Goal: Task Accomplishment & Management: Manage account settings

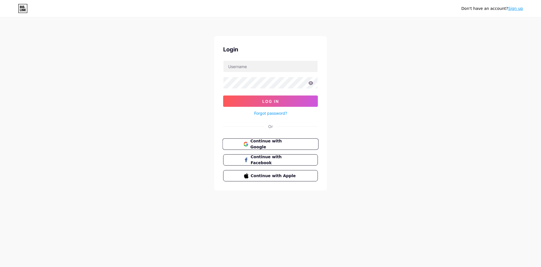
click at [266, 142] on span "Continue with Google" at bounding box center [273, 144] width 47 height 12
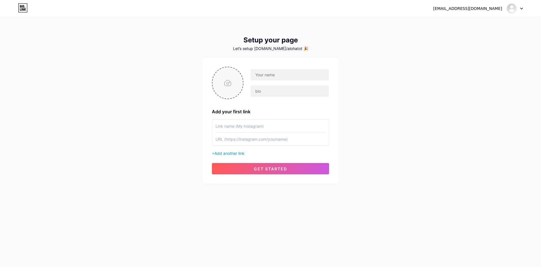
click at [235, 92] on input "file" at bounding box center [228, 82] width 30 height 31
type input "C:\fakepath\Favicon_alohatoto.png"
click at [281, 76] on input "text" at bounding box center [290, 74] width 78 height 11
type input "a"
type input "ALOHATOTO"
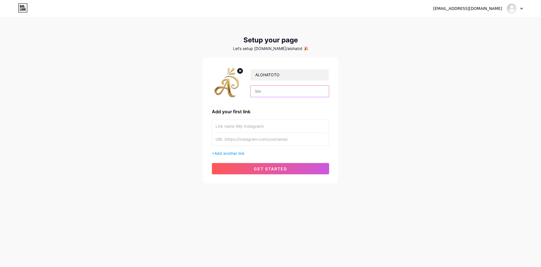
click at [274, 91] on input "text" at bounding box center [290, 90] width 78 height 11
paste input "ALOHATOTO Telah Hadir Betting Toto 2D - 6D Terbaik 2025"
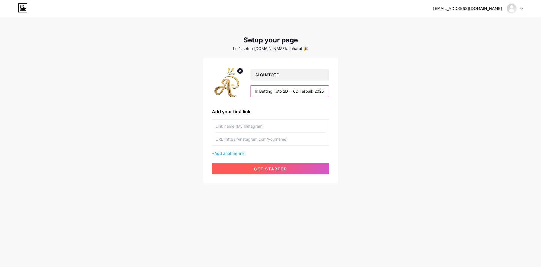
type input "ALOHATOTO Telah Hadir Betting Toto 2D - 6D Terbaik 2025"
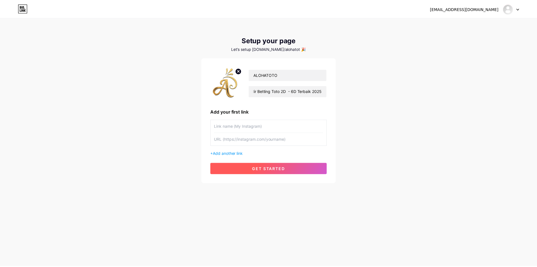
scroll to position [0, 0]
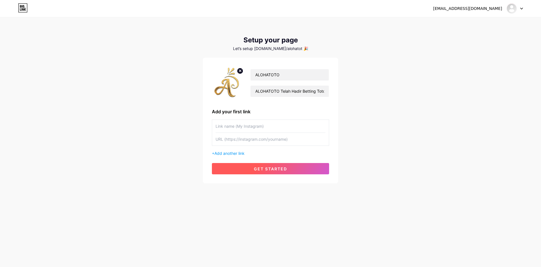
click at [267, 167] on span "get started" at bounding box center [270, 168] width 33 height 5
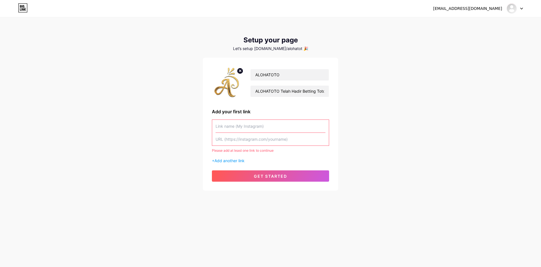
click at [265, 125] on input "text" at bounding box center [271, 126] width 110 height 13
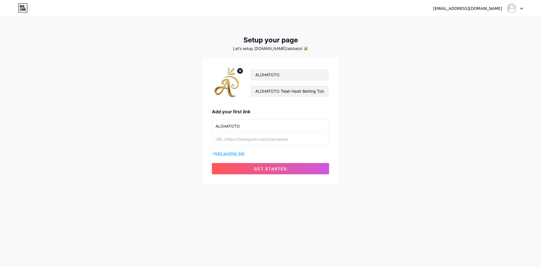
type input "ALOHATOTO"
click at [245, 153] on span "Add another link" at bounding box center [230, 153] width 30 height 5
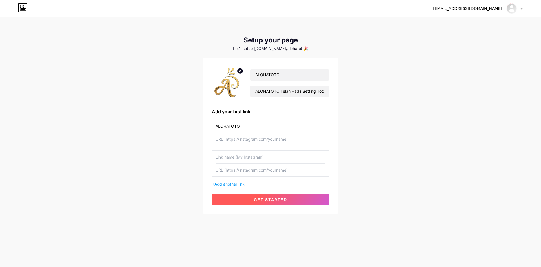
click at [259, 197] on span "get started" at bounding box center [270, 199] width 33 height 5
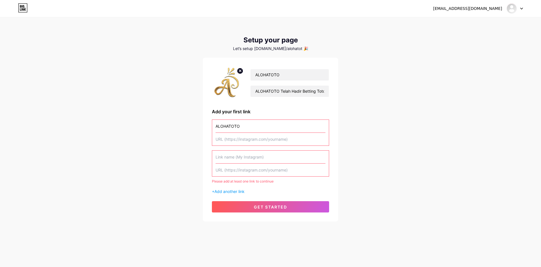
click at [265, 169] on input "text" at bounding box center [271, 169] width 110 height 13
click at [245, 162] on input "text" at bounding box center [271, 156] width 110 height 13
click at [190, 169] on div "[EMAIL_ADDRESS][DOMAIN_NAME] Dashboard Logout Setup your page Let’s setup [DOMA…" at bounding box center [270, 119] width 541 height 239
click at [286, 169] on input "text" at bounding box center [271, 169] width 110 height 13
click at [322, 151] on input "text" at bounding box center [271, 156] width 110 height 13
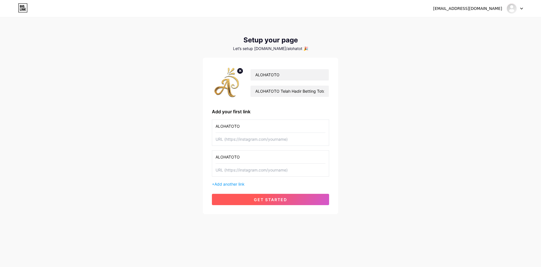
click at [288, 196] on button "get started" at bounding box center [270, 198] width 117 height 11
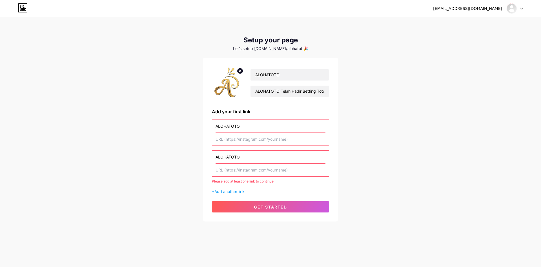
click at [243, 155] on input "ALOHATOTO" at bounding box center [271, 156] width 110 height 13
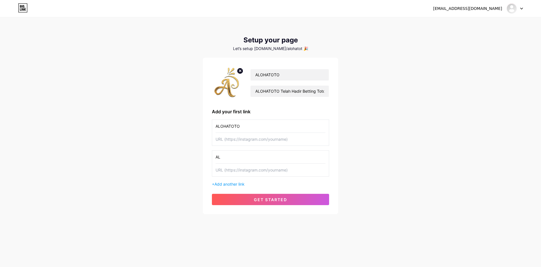
type input "A"
click at [245, 140] on input "text" at bounding box center [271, 139] width 110 height 13
paste input "[URL][DOMAIN_NAME]"
type input "[URL][DOMAIN_NAME]"
click at [269, 195] on button "get started" at bounding box center [270, 198] width 117 height 11
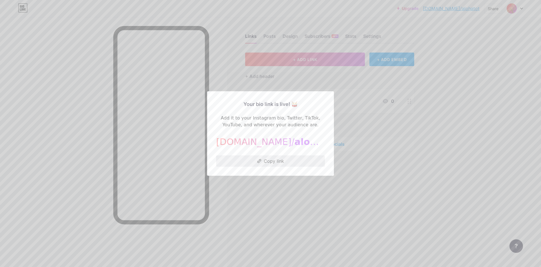
click at [285, 162] on button "Copy link" at bounding box center [270, 160] width 109 height 11
click at [367, 106] on div at bounding box center [270, 133] width 541 height 267
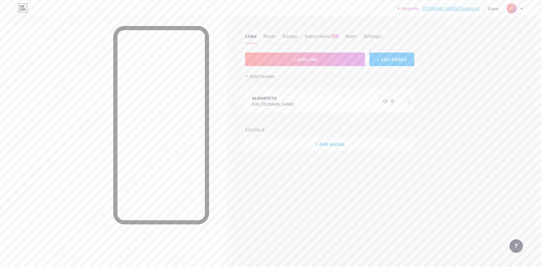
click at [276, 32] on div "Links Posts Design Subscribers NEW Stats Settings" at bounding box center [329, 34] width 169 height 20
click at [269, 36] on div "Posts" at bounding box center [270, 38] width 12 height 10
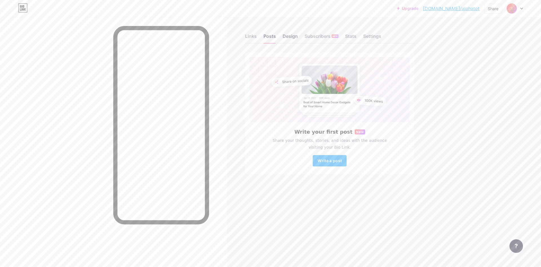
click at [296, 35] on div "Design" at bounding box center [290, 38] width 15 height 10
click at [354, 35] on div "Stats" at bounding box center [350, 38] width 11 height 10
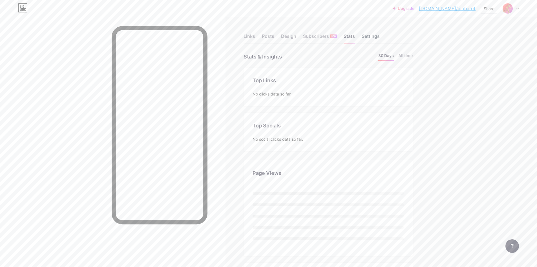
click at [372, 36] on div "Settings" at bounding box center [371, 38] width 18 height 10
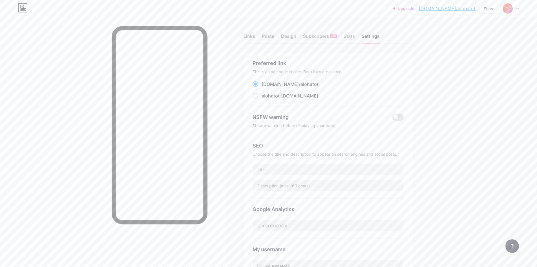
drag, startPoint x: 288, startPoint y: 38, endPoint x: 311, endPoint y: 88, distance: 55.8
click at [311, 88] on div "Links Posts Design Subscribers NEW Stats Settings Preferred link This is an aes…" at bounding box center [218, 229] width 437 height 425
click at [426, 173] on div "Links Posts Design Subscribers NEW Stats Settings Preferred link This is an aes…" at bounding box center [218, 229] width 437 height 425
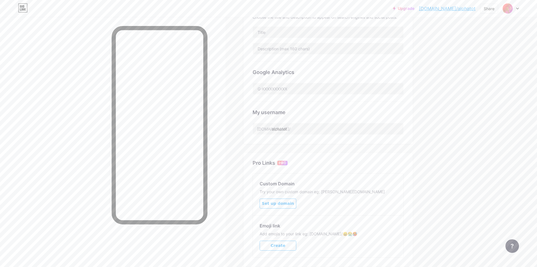
scroll to position [169, 0]
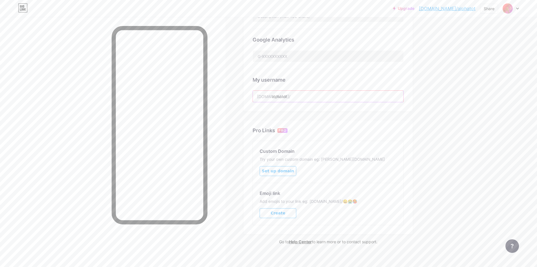
click at [312, 95] on input "alohatot" at bounding box center [328, 96] width 151 height 11
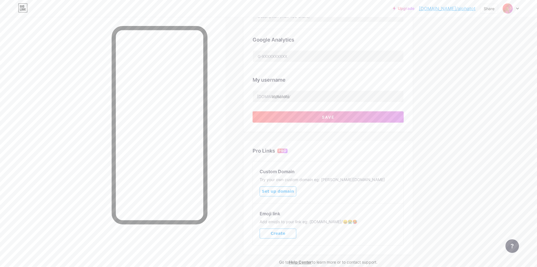
click at [356, 134] on div "Preferred link This is an aesthetic choice. Both links are usable. [DOMAIN_NAME…" at bounding box center [328, 73] width 169 height 381
click at [326, 98] on input "alohatotO" at bounding box center [328, 96] width 151 height 11
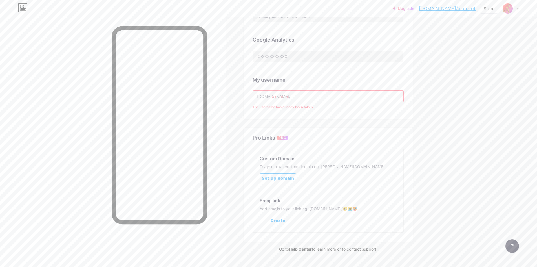
type input "alohatoto"
click at [353, 113] on div "Preferred link This is an aesthetic choice. Both links are usable. [DOMAIN_NAME…" at bounding box center [328, 0] width 169 height 235
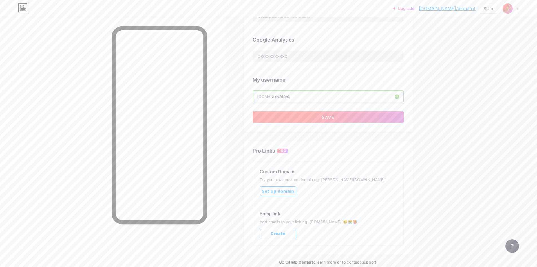
click at [384, 114] on button "Save" at bounding box center [328, 116] width 151 height 11
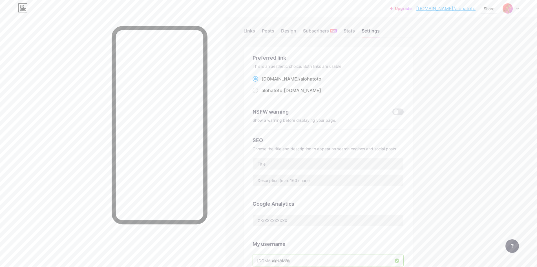
scroll to position [0, 0]
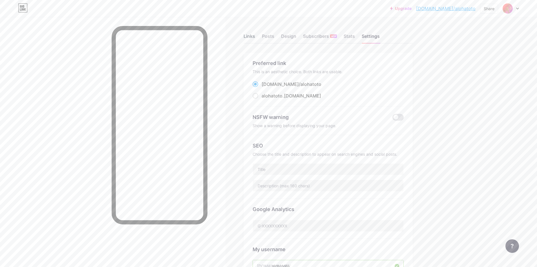
click at [255, 37] on div "Links" at bounding box center [250, 38] width 12 height 10
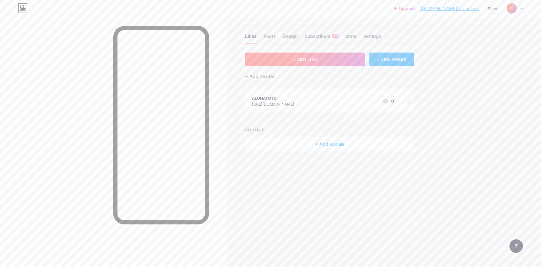
click at [281, 59] on button "+ ADD LINK" at bounding box center [305, 59] width 120 height 14
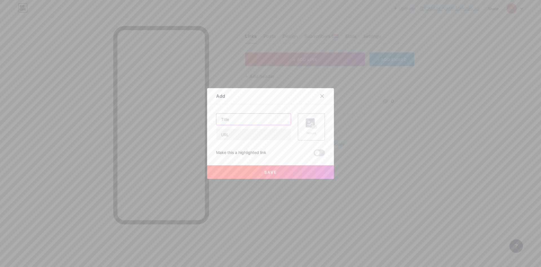
click at [244, 122] on input "text" at bounding box center [254, 118] width 74 height 11
paste input "[URL][DOMAIN_NAME]"
type input "[URL][DOMAIN_NAME]"
click at [245, 133] on input "text" at bounding box center [254, 134] width 74 height 11
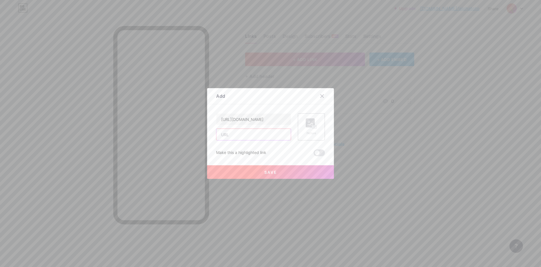
paste input "[URL][DOMAIN_NAME]"
type input "[URL][DOMAIN_NAME]"
click at [268, 118] on input "[URL][DOMAIN_NAME]" at bounding box center [254, 118] width 74 height 11
type input "ALOHATOTO DAFTAR"
click at [312, 129] on div "Picture" at bounding box center [311, 126] width 11 height 17
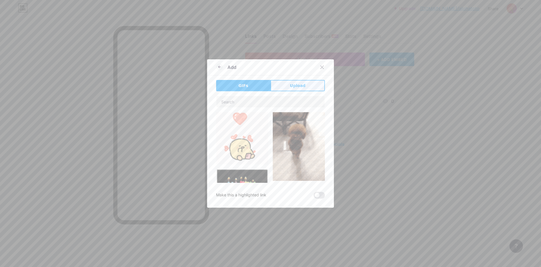
click at [301, 85] on span "Upload" at bounding box center [298, 86] width 16 height 6
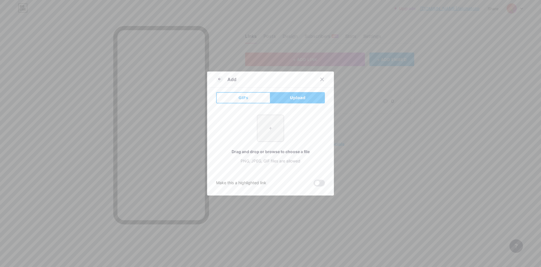
click at [281, 132] on input "file" at bounding box center [270, 128] width 27 height 27
type input "C:\fakepath\Favicon_alohatoto.png"
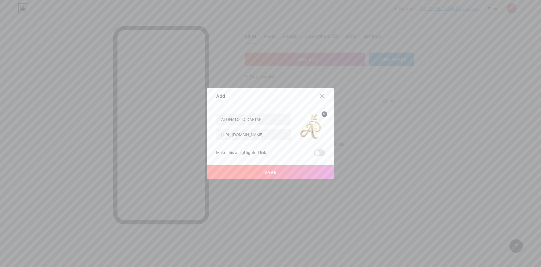
click at [292, 173] on button "Save" at bounding box center [270, 172] width 127 height 14
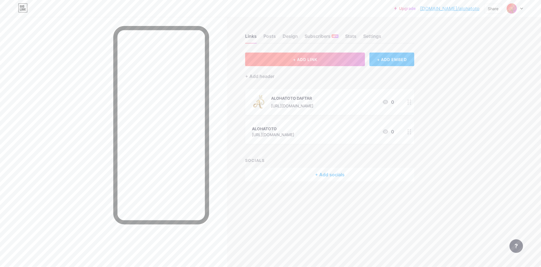
click at [331, 61] on button "+ ADD LINK" at bounding box center [305, 59] width 120 height 14
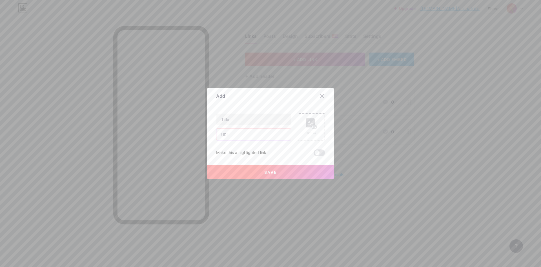
click at [248, 136] on input "text" at bounding box center [254, 134] width 74 height 11
paste input "[URL][DOMAIN_NAME]"
type input "[URL][DOMAIN_NAME]"
click at [248, 117] on input "text" at bounding box center [254, 118] width 74 height 11
type input "LINK ALTERNATIF"
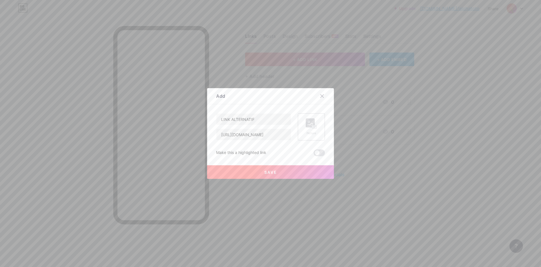
click at [308, 128] on icon at bounding box center [311, 123] width 11 height 10
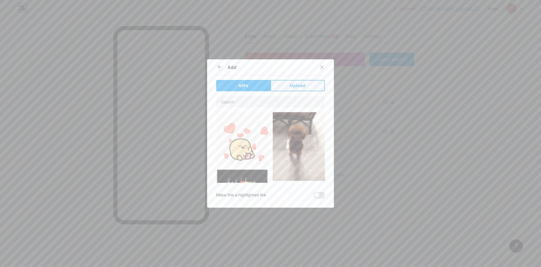
click at [294, 82] on button "Upload" at bounding box center [298, 85] width 54 height 11
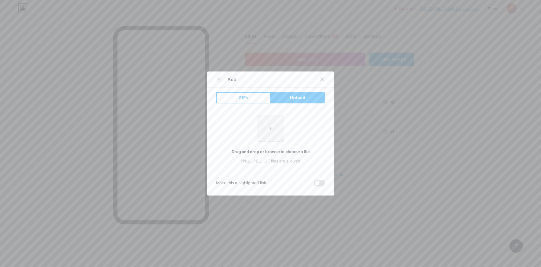
click at [269, 127] on input "file" at bounding box center [270, 128] width 27 height 27
type input "C:\fakepath\Favicon_alohatoto.png"
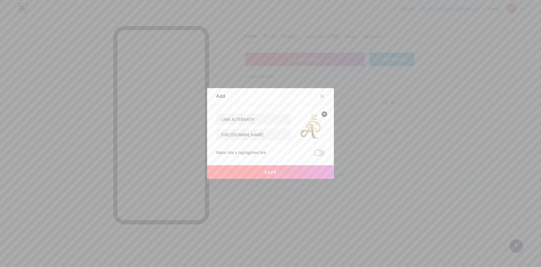
click at [307, 172] on button "Save" at bounding box center [270, 172] width 127 height 14
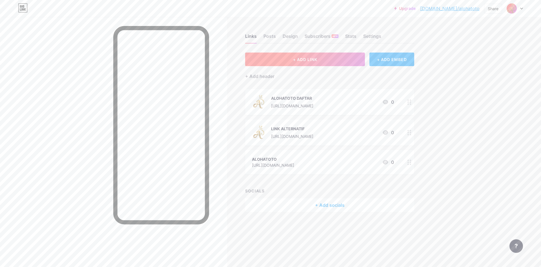
click at [338, 56] on button "+ ADD LINK" at bounding box center [305, 59] width 120 height 14
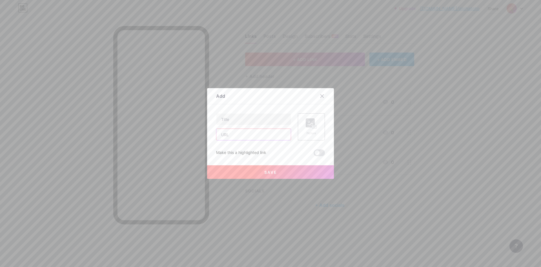
click at [236, 136] on input "text" at bounding box center [254, 134] width 74 height 11
paste input "[URL][DOMAIN_NAME]"
type input "[URL][DOMAIN_NAME]"
click at [239, 122] on input "text" at bounding box center [254, 118] width 74 height 11
type input "ALOHATOTO LOGIN"
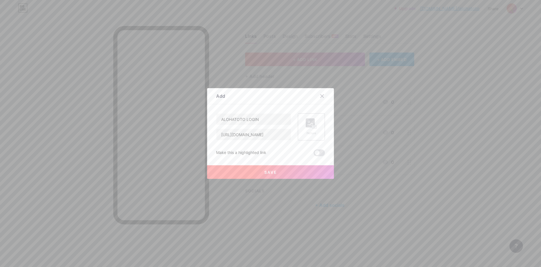
click at [301, 121] on div "Picture" at bounding box center [311, 126] width 27 height 27
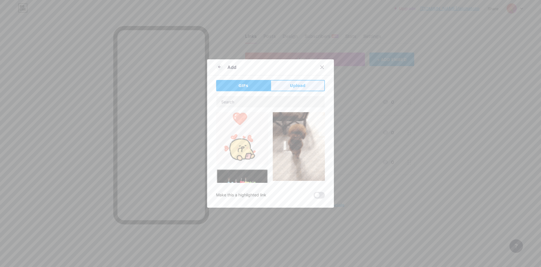
click at [300, 90] on button "Upload" at bounding box center [298, 85] width 54 height 11
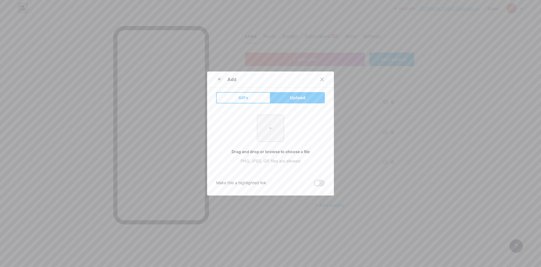
click at [263, 117] on input "file" at bounding box center [270, 128] width 27 height 27
type input "C:\fakepath\Favicon_alohatoto.png"
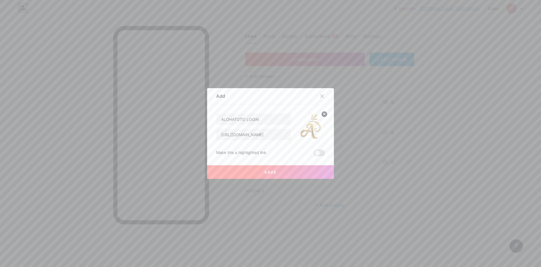
click at [292, 168] on button "Save" at bounding box center [270, 172] width 127 height 14
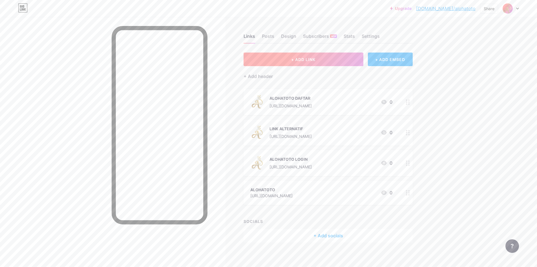
click at [339, 61] on button "+ ADD LINK" at bounding box center [304, 59] width 120 height 14
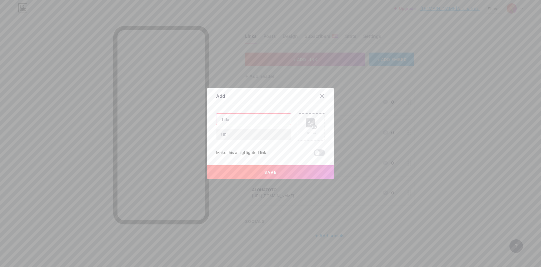
click at [248, 119] on input "text" at bounding box center [254, 118] width 74 height 11
click at [240, 139] on input "text" at bounding box center [254, 134] width 74 height 11
paste input "[URL][DOMAIN_NAME]"
type input "[URL][DOMAIN_NAME]"
click at [247, 122] on input "text" at bounding box center [254, 118] width 74 height 11
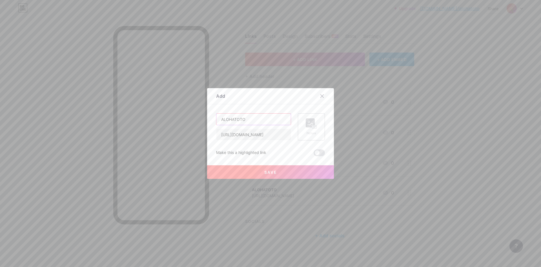
type input "ALOHATOTO"
click at [307, 132] on div "Picture" at bounding box center [311, 133] width 11 height 4
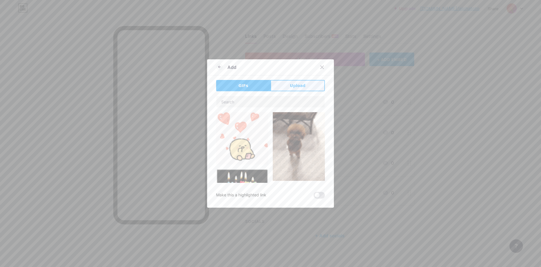
click at [298, 90] on button "Upload" at bounding box center [298, 85] width 54 height 11
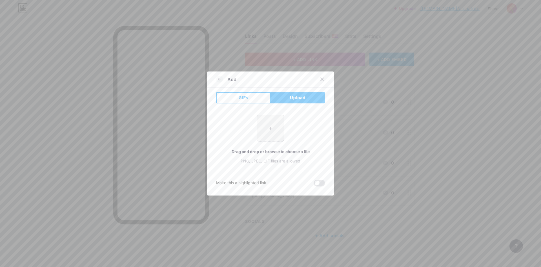
click at [266, 129] on input "file" at bounding box center [270, 128] width 27 height 27
type input "C:\fakepath\Favicon_alohatoto.png"
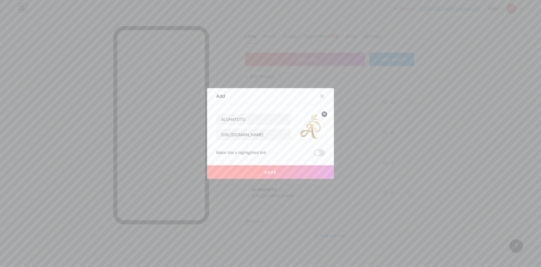
click at [288, 169] on button "Save" at bounding box center [270, 172] width 127 height 14
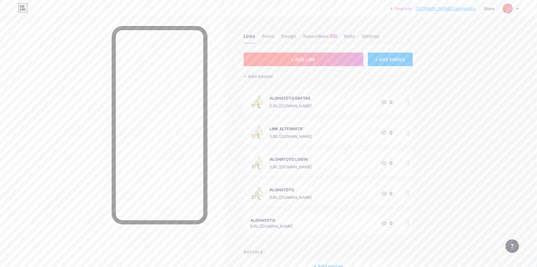
click at [309, 63] on button "+ ADD LINK" at bounding box center [304, 59] width 120 height 14
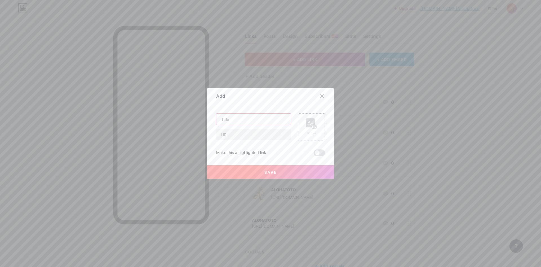
click at [269, 117] on input "text" at bounding box center [254, 118] width 74 height 11
click at [246, 134] on input "text" at bounding box center [254, 134] width 74 height 11
paste input "[URL][DOMAIN_NAME]"
type input "[URL][DOMAIN_NAME]"
click at [249, 120] on input "text" at bounding box center [254, 118] width 74 height 11
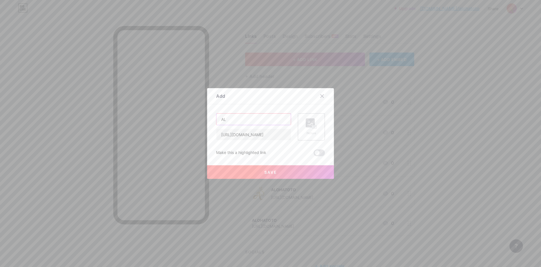
type input "A"
type input "ALOHATOTO"
click at [306, 127] on rect at bounding box center [310, 122] width 9 height 9
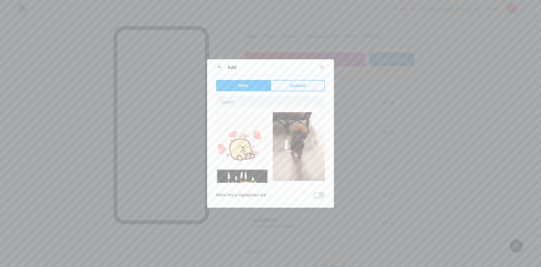
click at [301, 87] on span "Upload" at bounding box center [298, 86] width 16 height 6
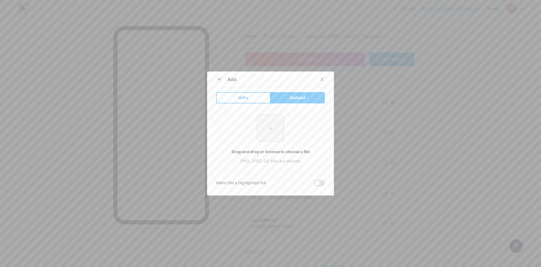
click at [267, 125] on input "file" at bounding box center [270, 128] width 27 height 27
type input "C:\fakepath\Favicon_alohatoto.png"
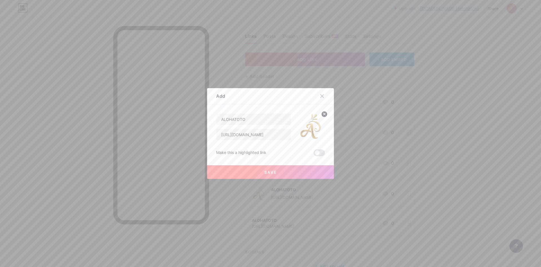
click at [291, 174] on button "Save" at bounding box center [270, 172] width 127 height 14
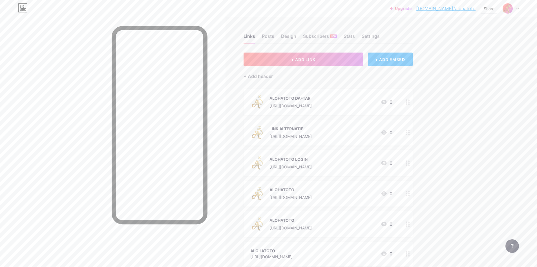
click at [272, 32] on div "Links Posts Design Subscribers NEW Stats Settings" at bounding box center [328, 34] width 169 height 20
click at [271, 36] on div "Posts" at bounding box center [268, 38] width 12 height 10
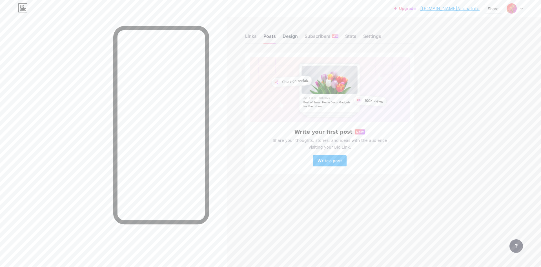
click at [288, 37] on div "Design" at bounding box center [290, 38] width 15 height 10
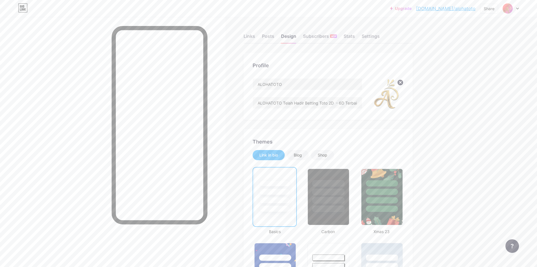
click at [258, 35] on div "Links Posts Design Subscribers NEW Stats Settings" at bounding box center [328, 34] width 169 height 20
click at [254, 35] on div "Links" at bounding box center [250, 38] width 12 height 10
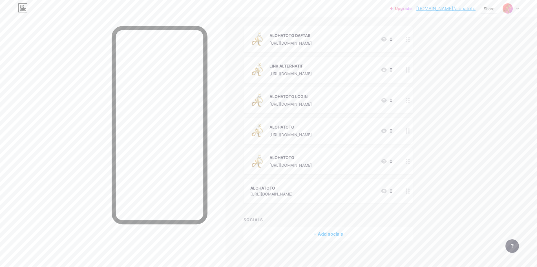
scroll to position [64, 0]
click at [410, 191] on circle at bounding box center [408, 190] width 1 height 1
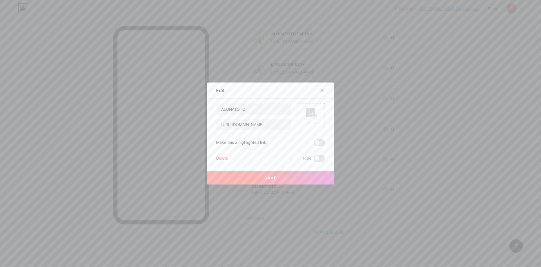
click at [222, 159] on div "Delete" at bounding box center [222, 158] width 12 height 7
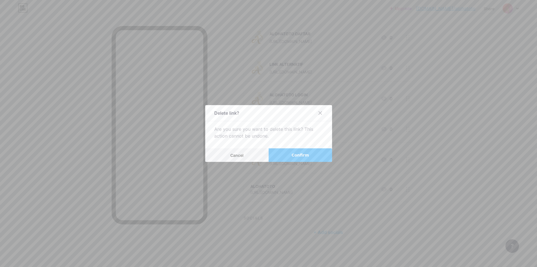
click at [290, 157] on button "Confirm" at bounding box center [300, 155] width 63 height 14
